Goal: Check status: Check status

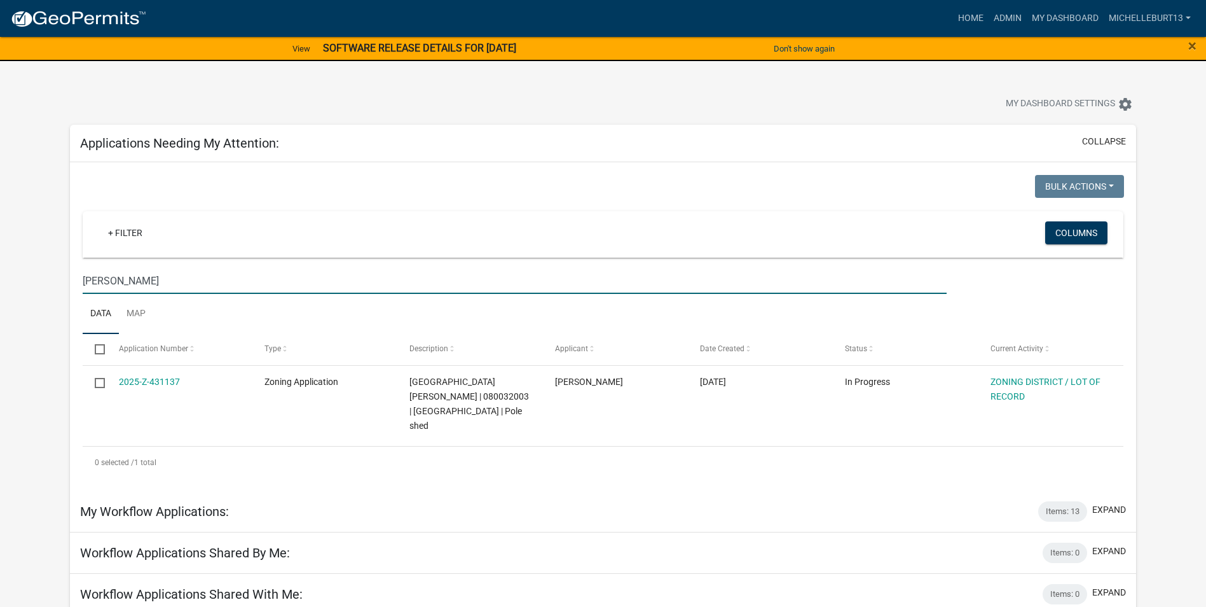
drag, startPoint x: 136, startPoint y: 280, endPoint x: 76, endPoint y: 280, distance: 60.4
click at [65, 281] on div "Applications Needing My Attention: collapse Bulk Actions Void Expire Lock Withd…" at bounding box center [602, 515] width 1085 height 780
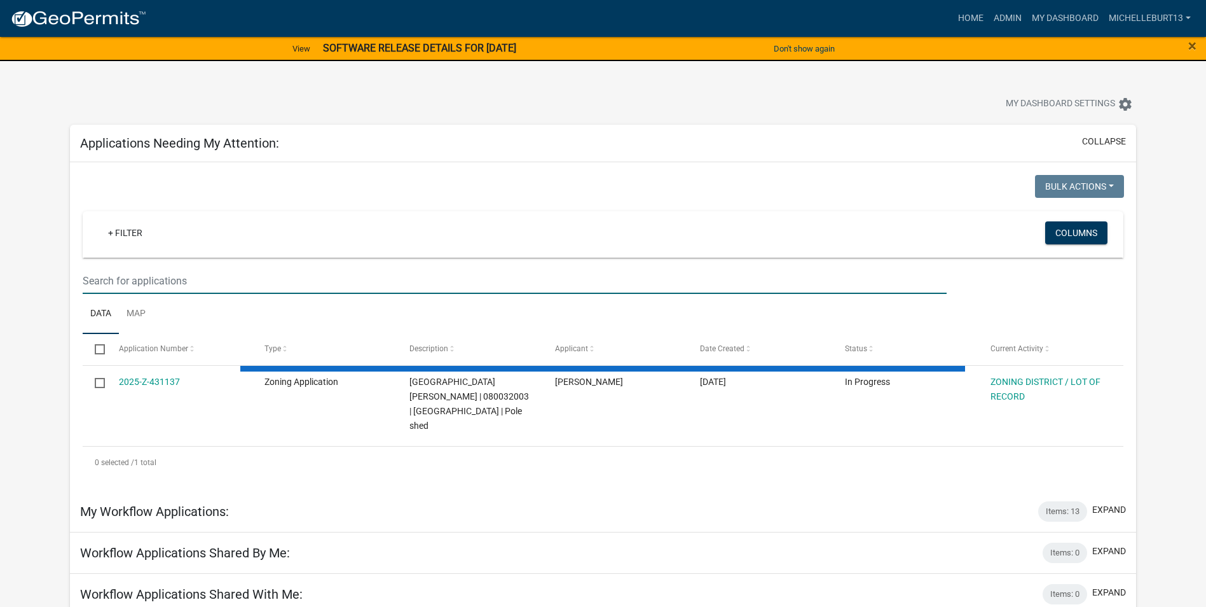
select select "3: 100"
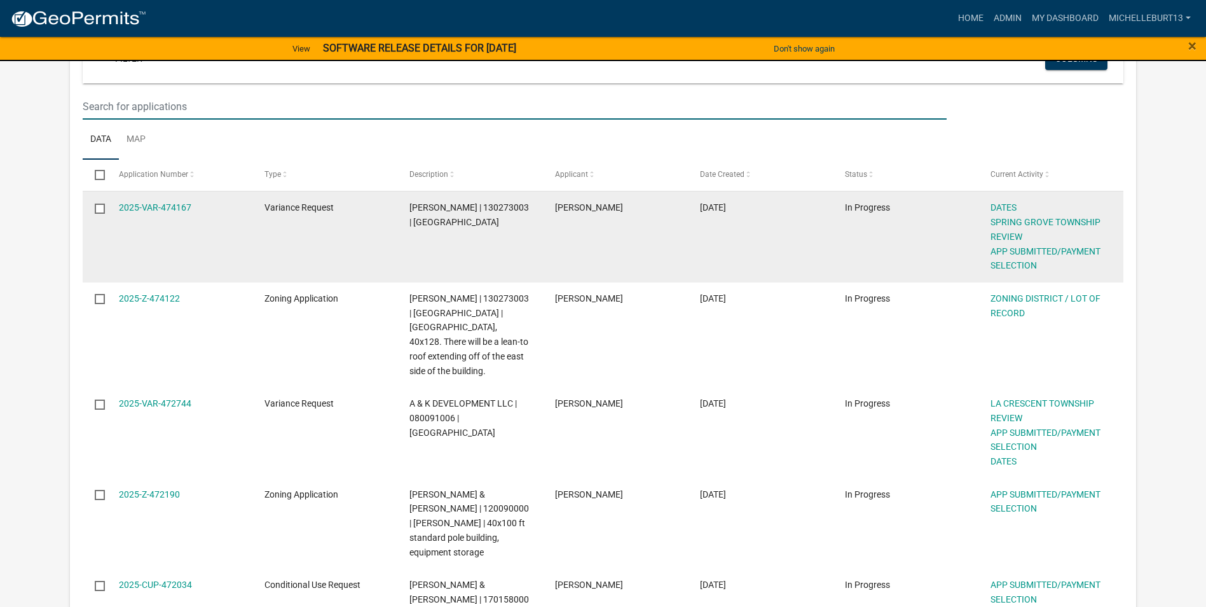
scroll to position [191, 0]
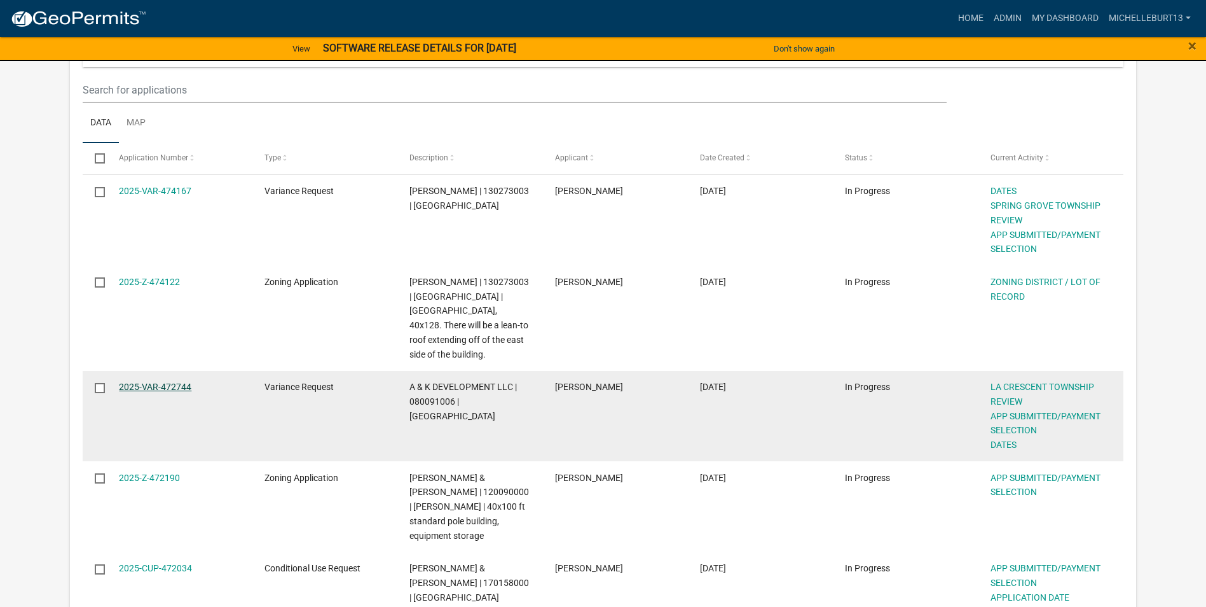
click at [177, 381] on link "2025-VAR-472744" at bounding box center [155, 386] width 72 height 10
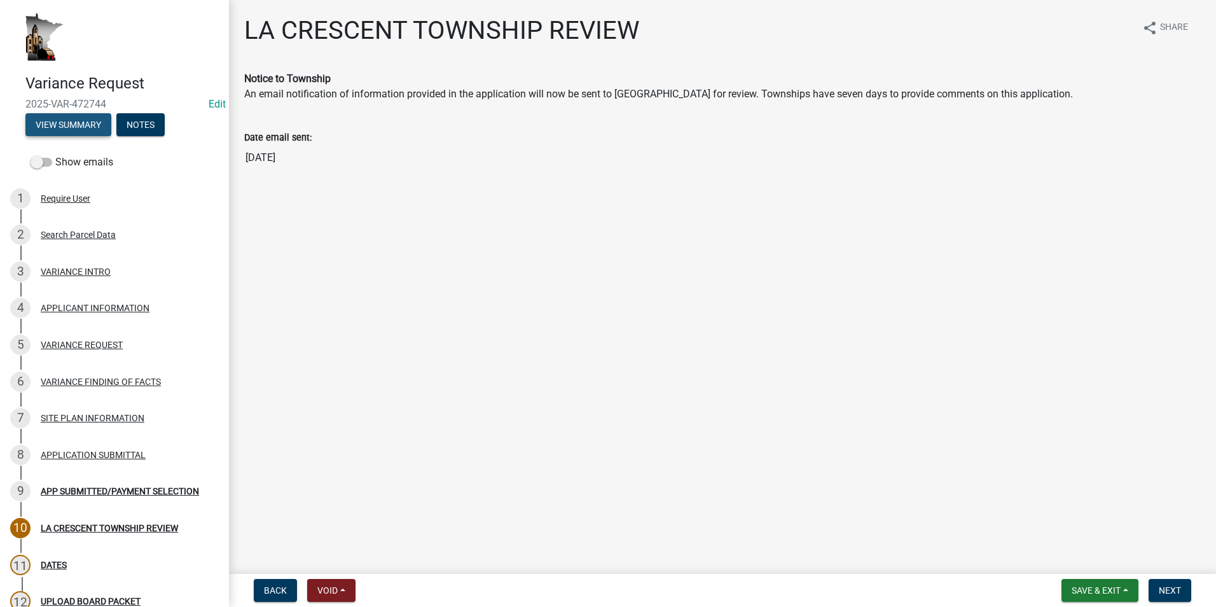
click at [48, 123] on button "View Summary" at bounding box center [68, 124] width 86 height 23
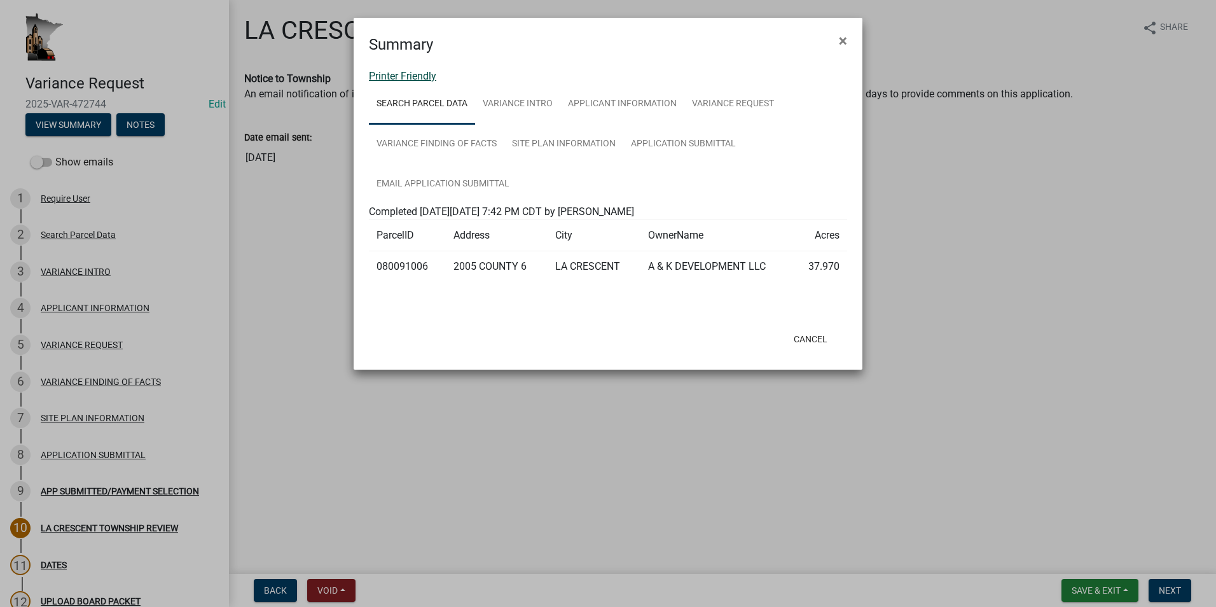
click at [397, 77] on link "Printer Friendly" at bounding box center [402, 76] width 67 height 12
click at [839, 38] on span "×" at bounding box center [843, 41] width 8 height 18
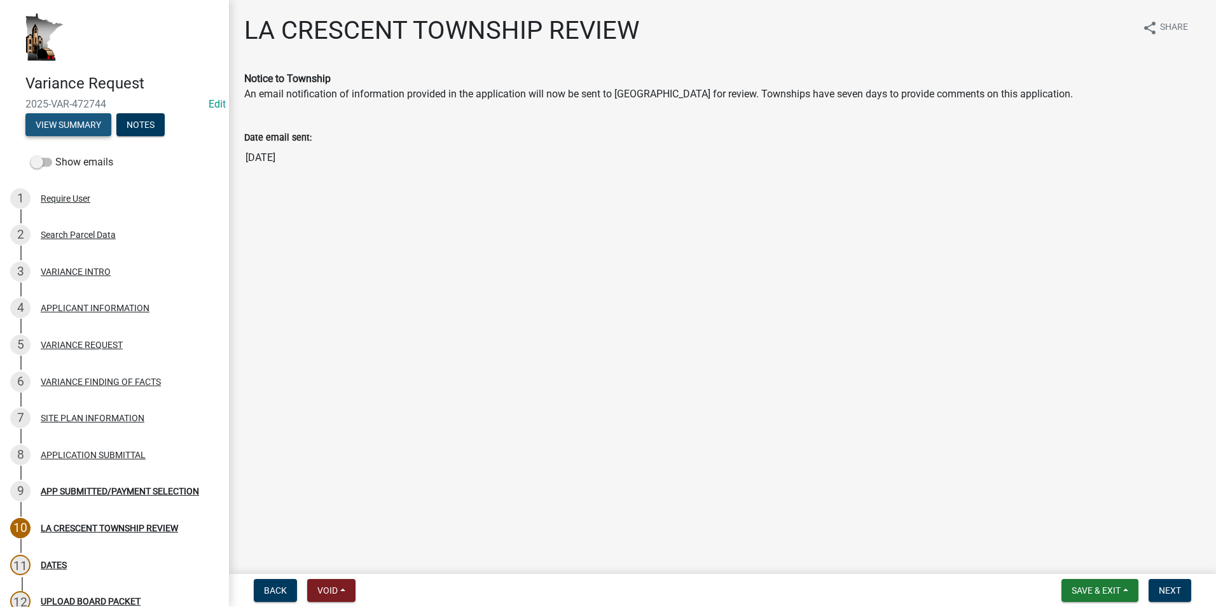
click at [54, 125] on button "View Summary" at bounding box center [68, 124] width 86 height 23
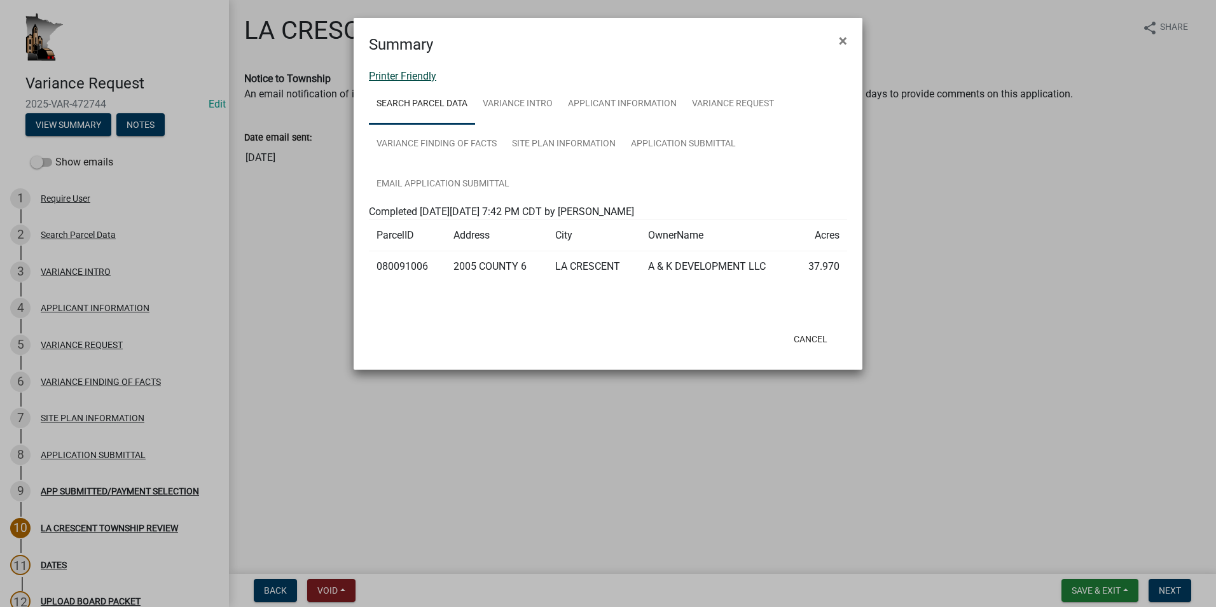
click at [406, 79] on link "Printer Friendly" at bounding box center [402, 76] width 67 height 12
drag, startPoint x: 841, startPoint y: 41, endPoint x: 675, endPoint y: 78, distance: 170.1
click at [841, 41] on span "×" at bounding box center [843, 41] width 8 height 18
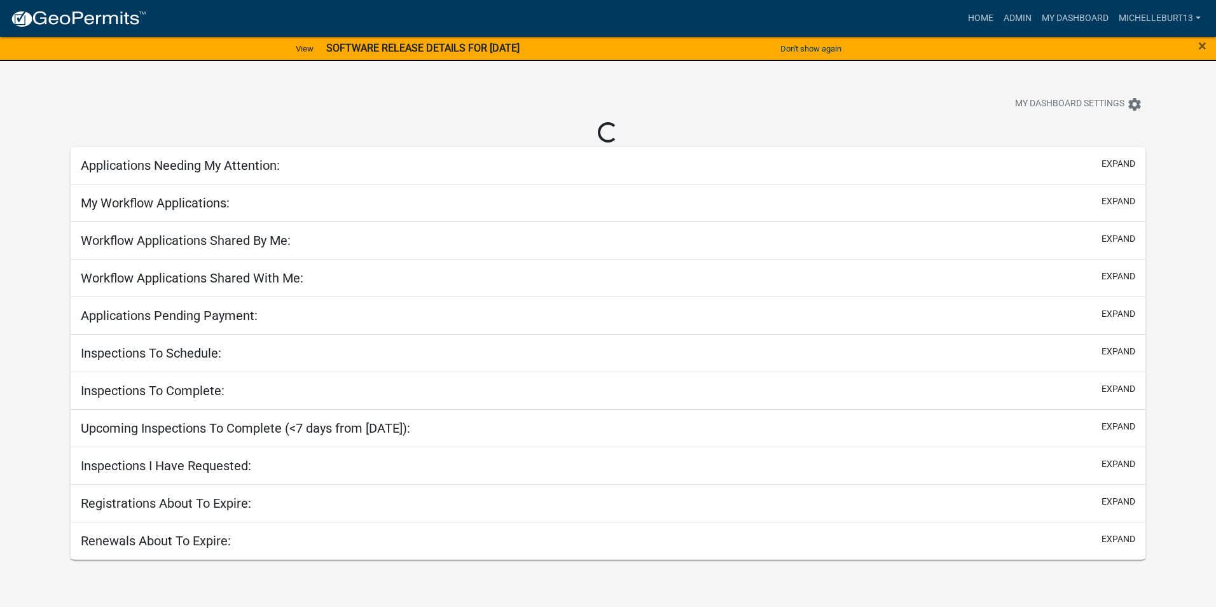
select select "3: 100"
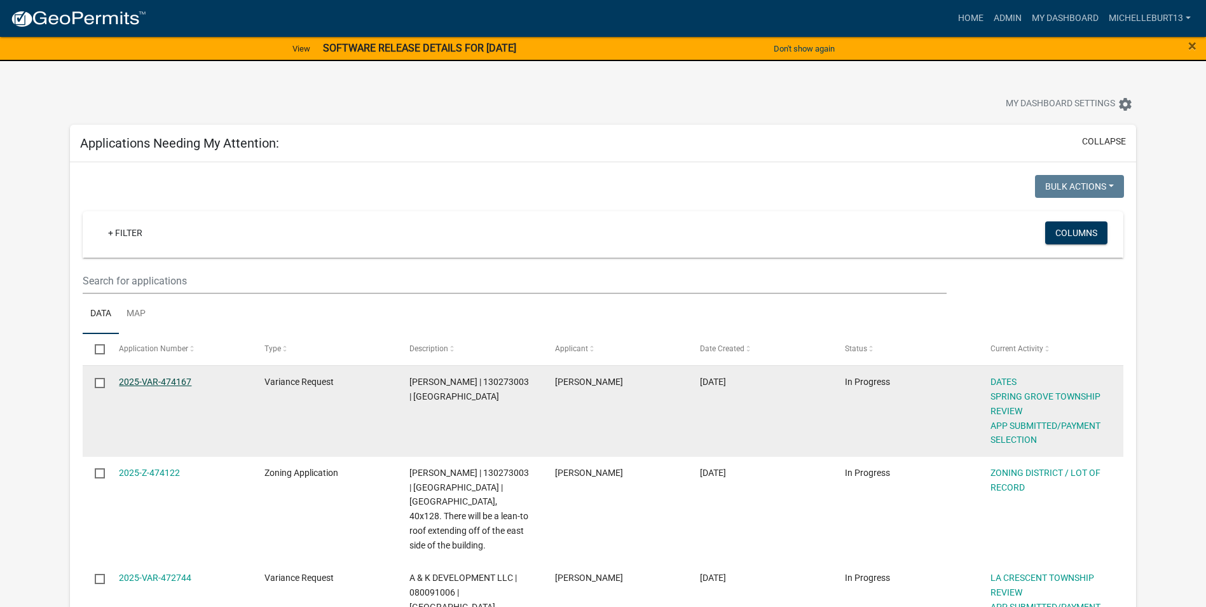
click at [147, 378] on link "2025-VAR-474167" at bounding box center [155, 381] width 72 height 10
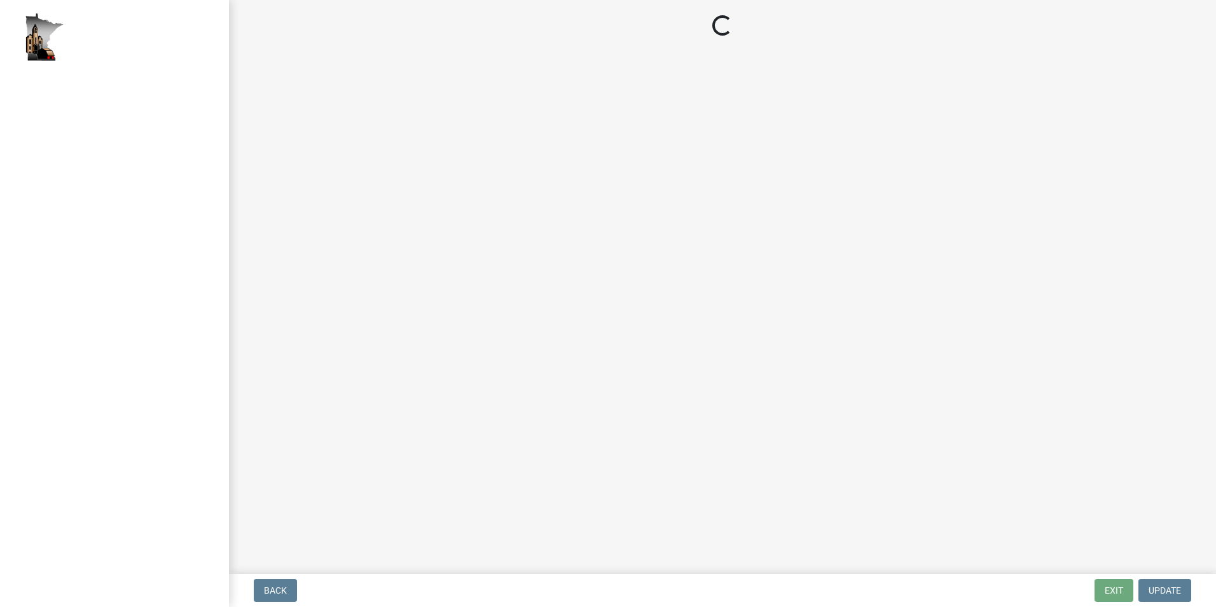
select select "2: 1"
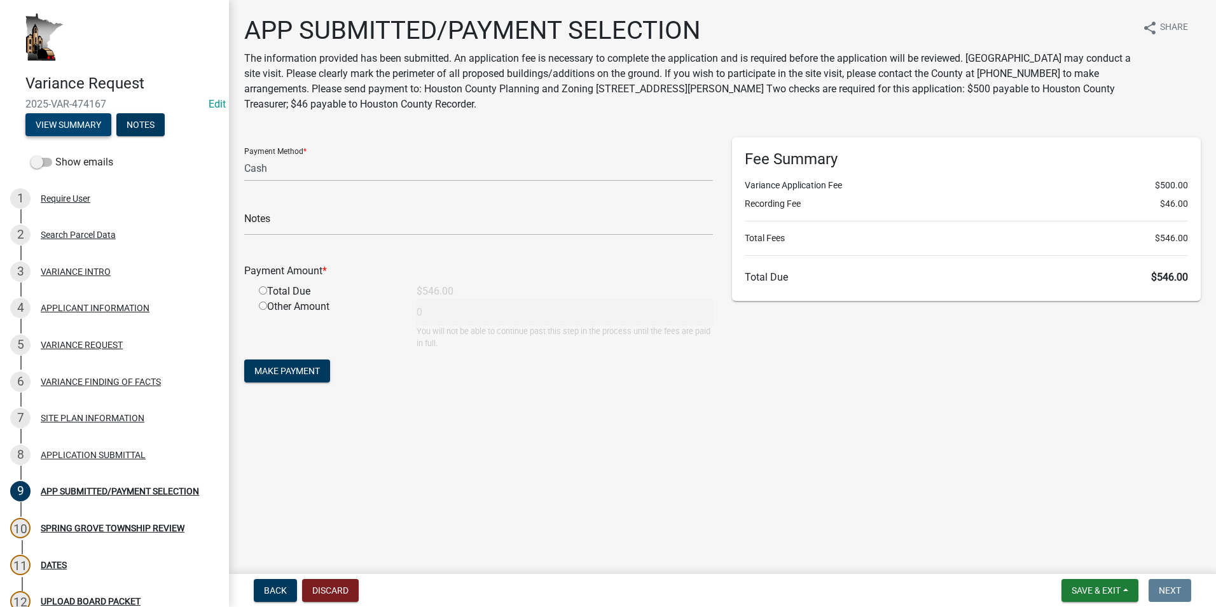
click at [55, 125] on button "View Summary" at bounding box center [68, 124] width 86 height 23
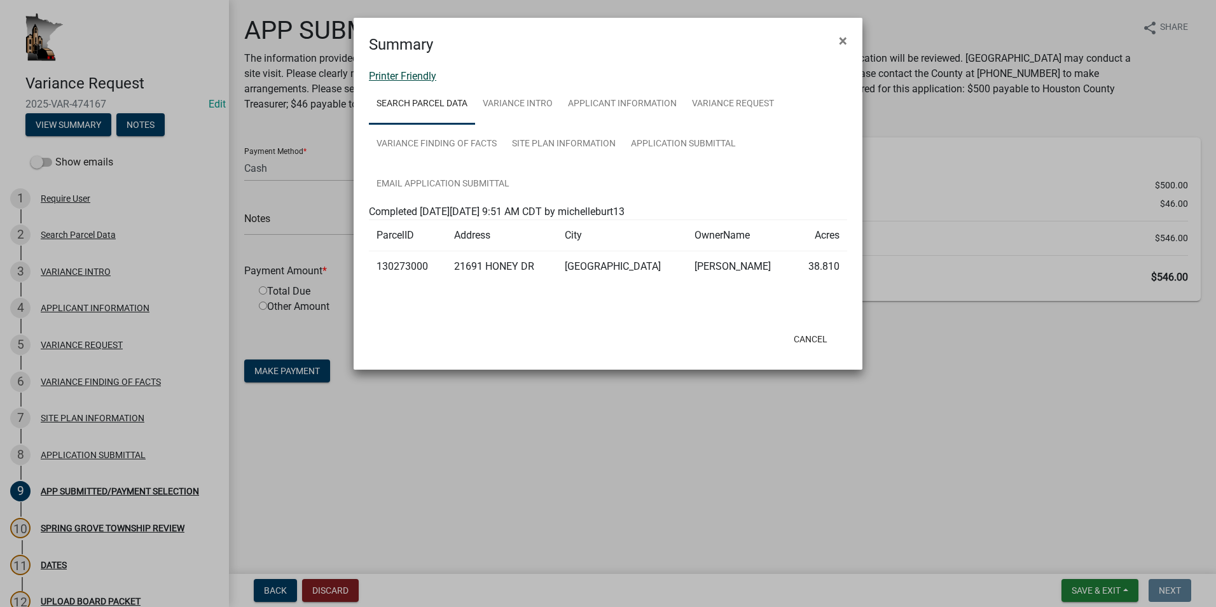
click at [399, 74] on link "Printer Friendly" at bounding box center [402, 76] width 67 height 12
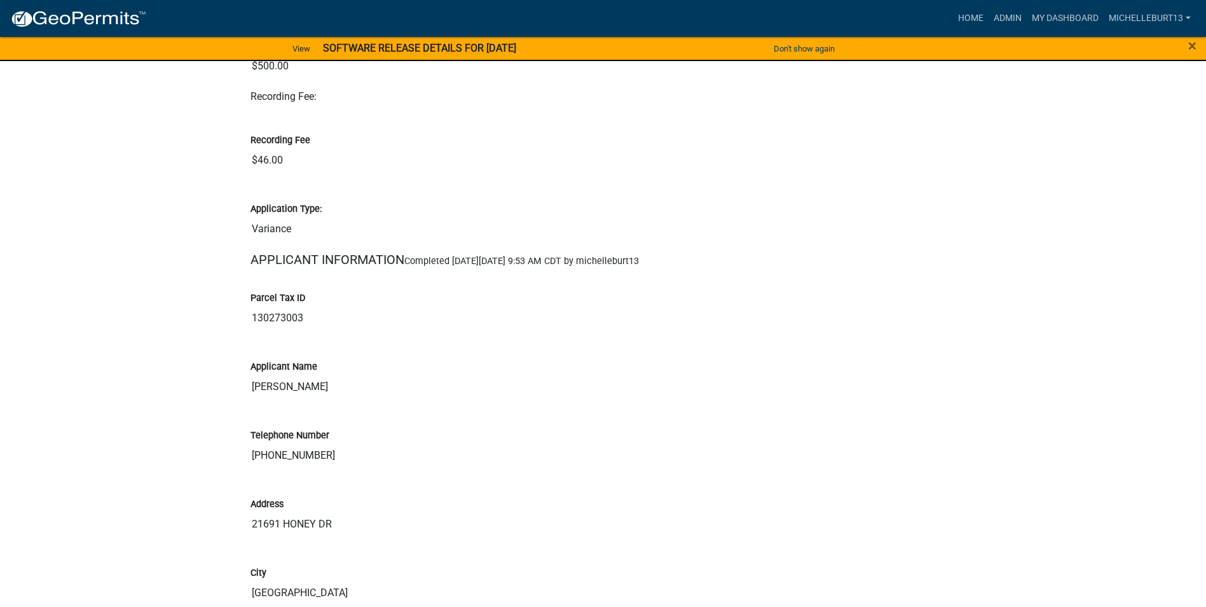
scroll to position [636, 0]
